Goal: Task Accomplishment & Management: Manage account settings

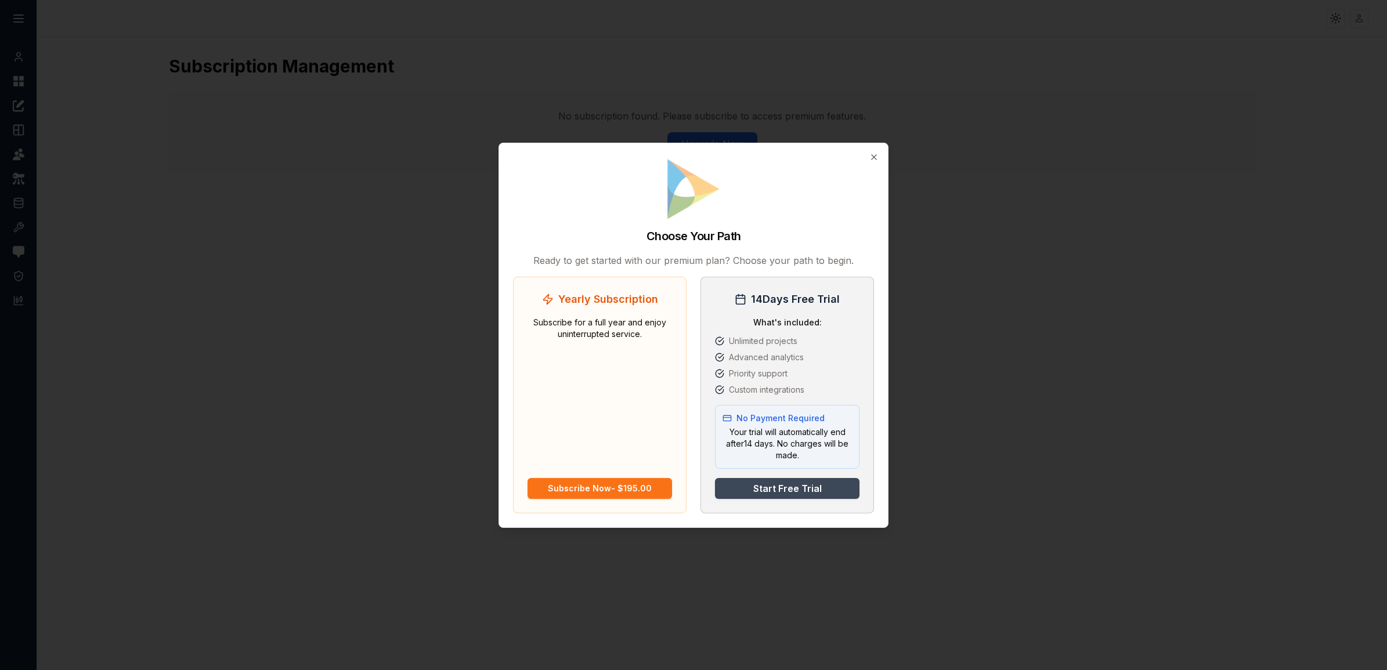
click at [816, 491] on button "Start Free Trial" at bounding box center [787, 488] width 144 height 21
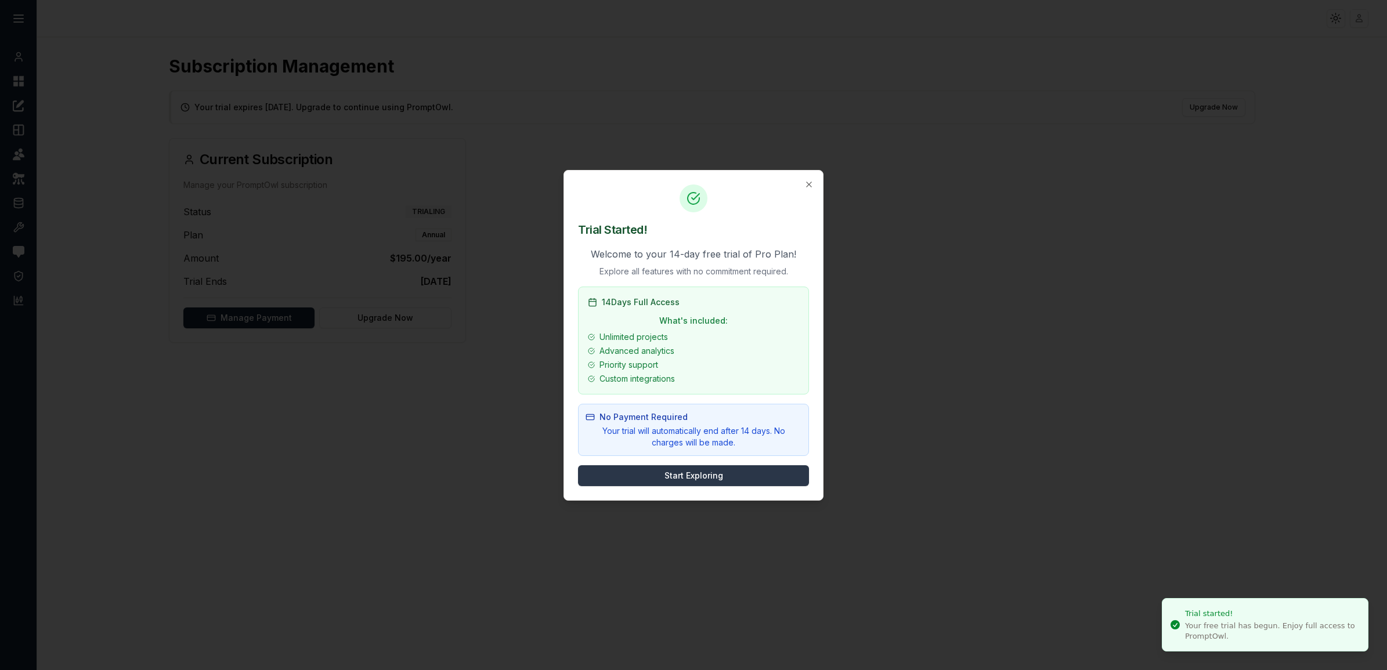
click at [712, 476] on button "Start Exploring" at bounding box center [693, 475] width 231 height 21
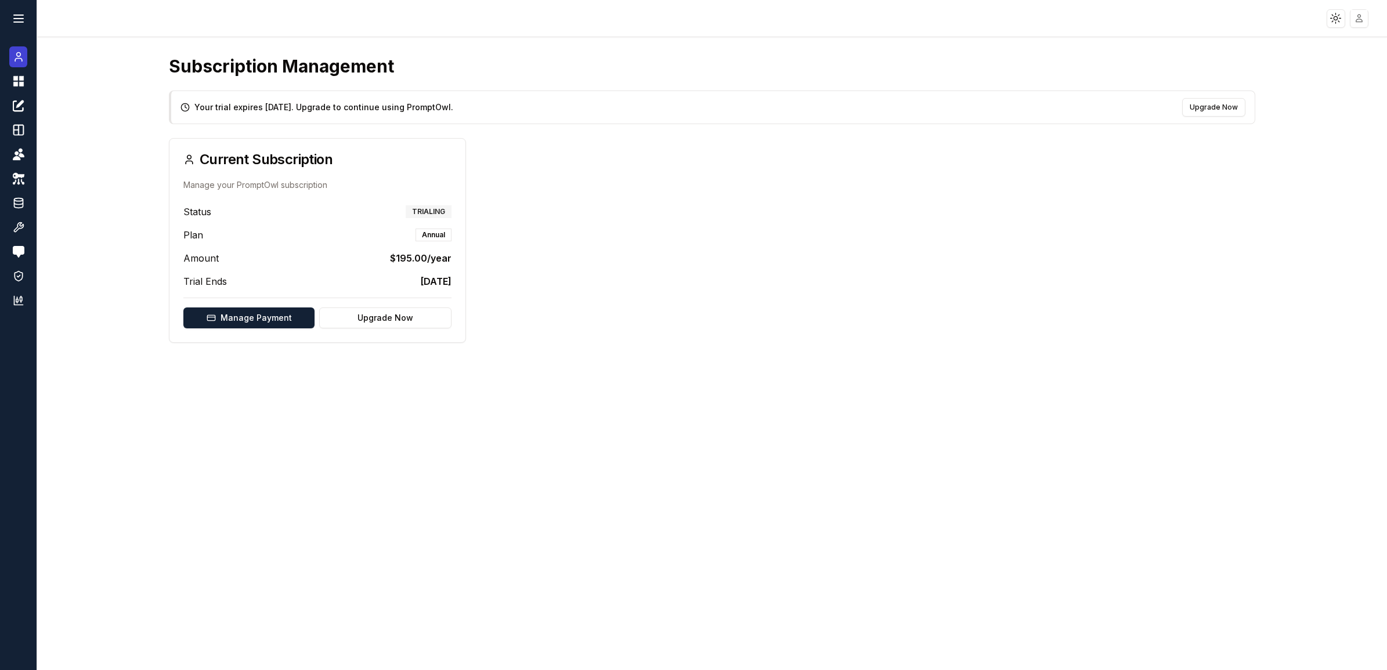
click at [23, 59] on icon at bounding box center [19, 57] width 12 height 14
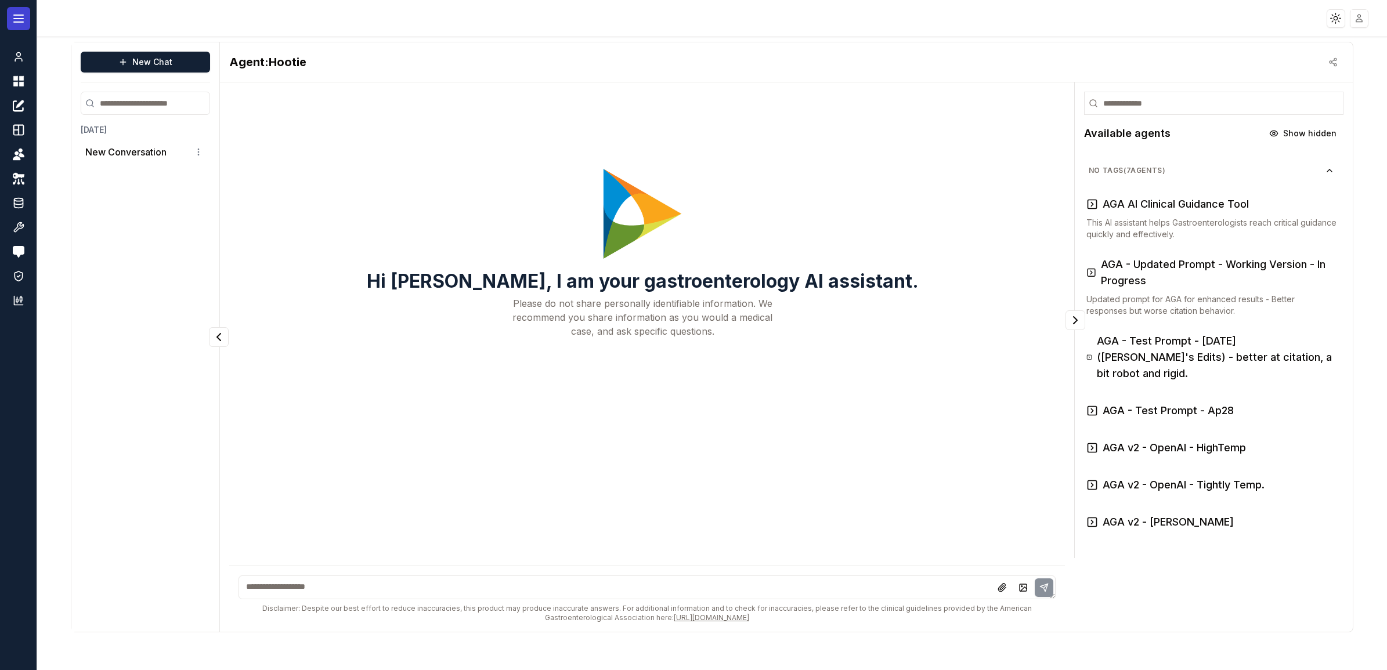
click at [19, 19] on icon at bounding box center [19, 19] width 14 height 14
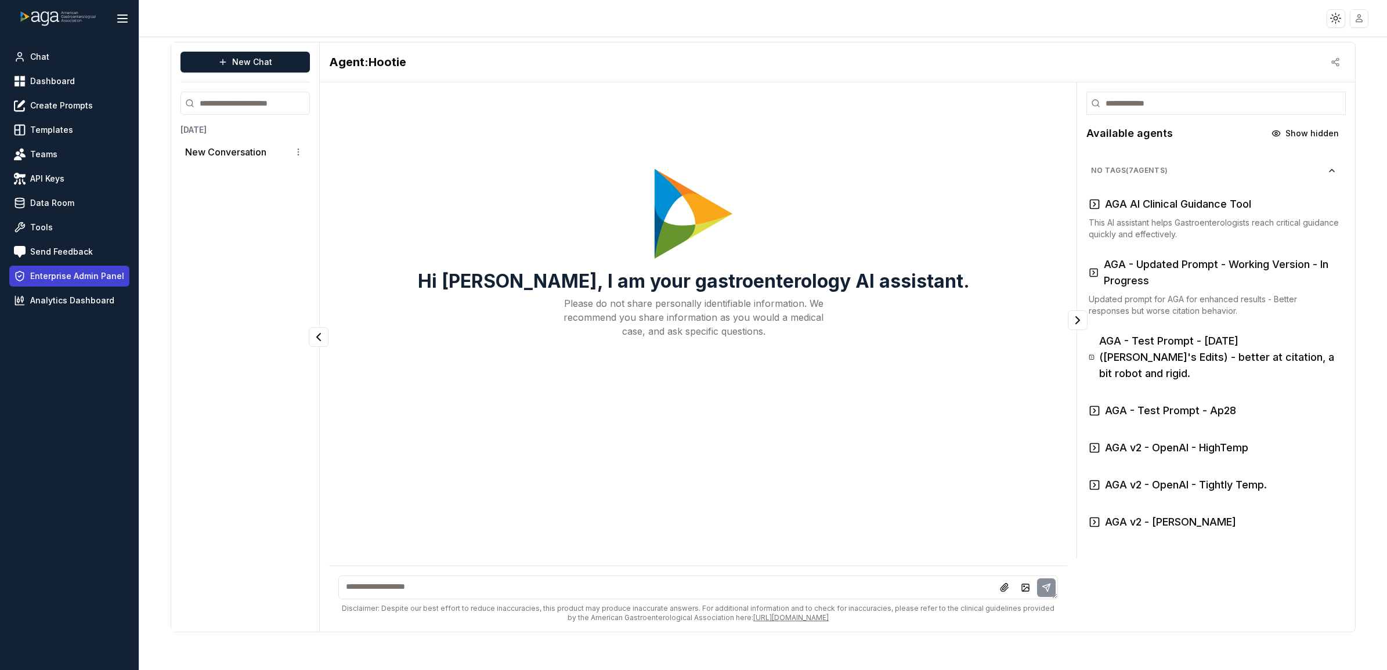
click at [68, 278] on span "Enterprise Admin Panel" at bounding box center [77, 276] width 94 height 12
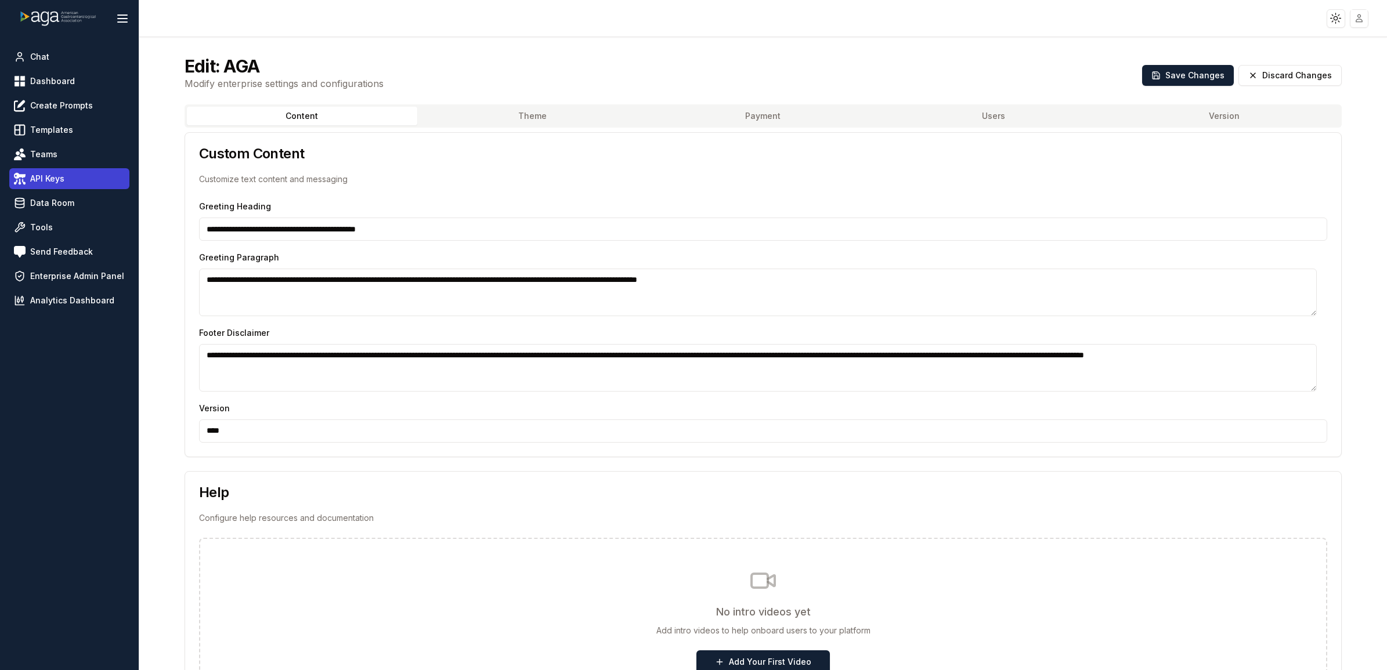
click at [67, 169] on link "API Keys" at bounding box center [69, 178] width 120 height 21
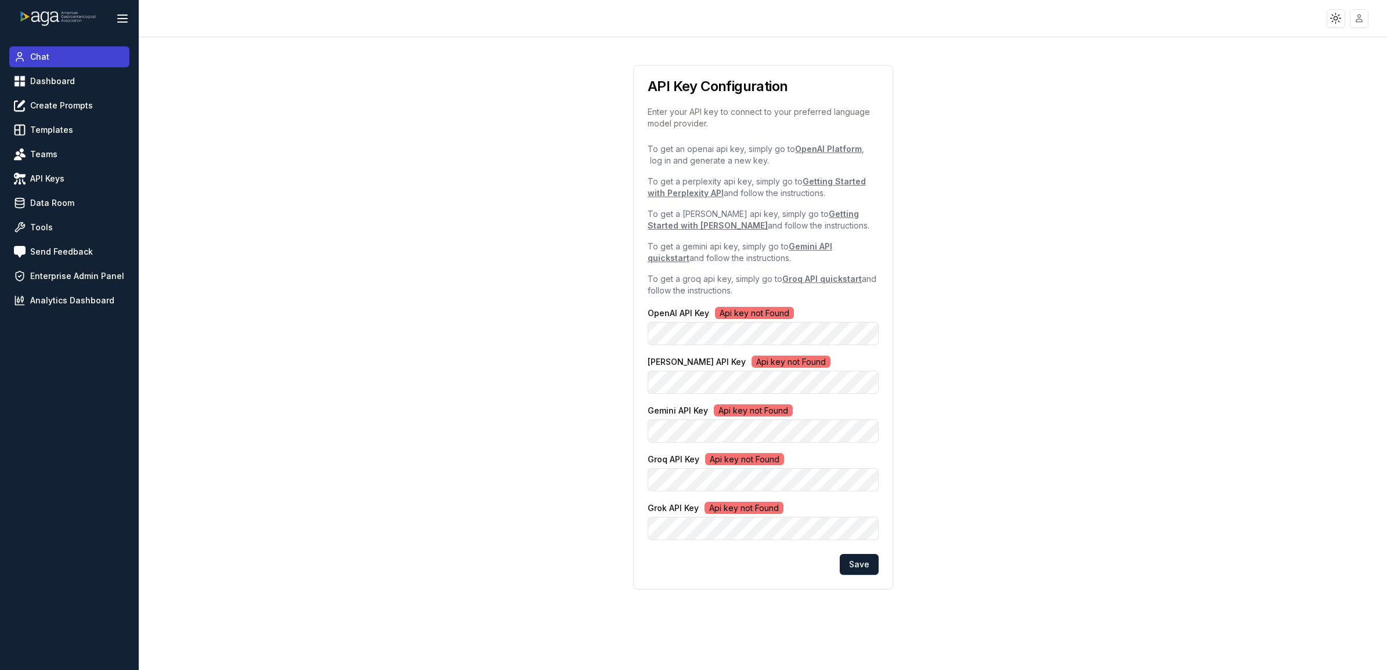
click at [33, 64] on link "Chat" at bounding box center [69, 56] width 120 height 21
